Goal: Navigation & Orientation: Go to known website

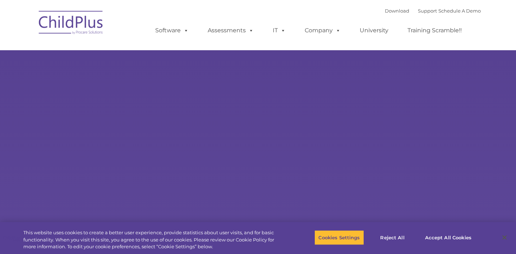
type input ""
select select "MEDIUM"
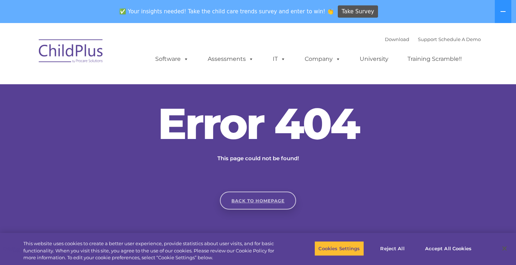
click at [262, 203] on link "Back to homepage" at bounding box center [258, 200] width 76 height 18
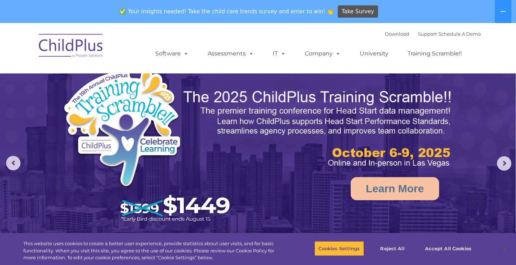
select select "MEDIUM"
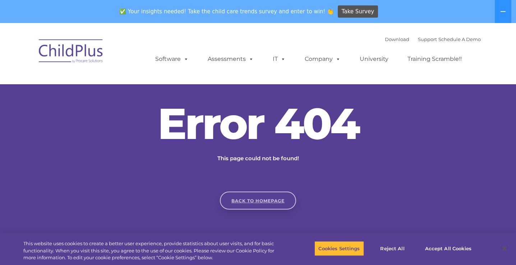
click at [261, 193] on link "Back to homepage" at bounding box center [258, 200] width 76 height 18
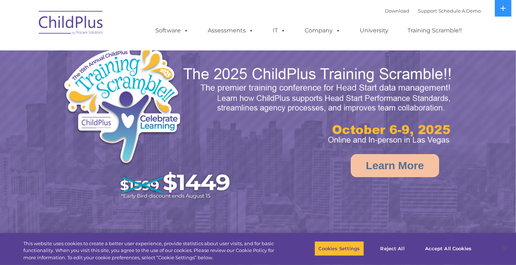
select select "MEDIUM"
